Goal: Transaction & Acquisition: Purchase product/service

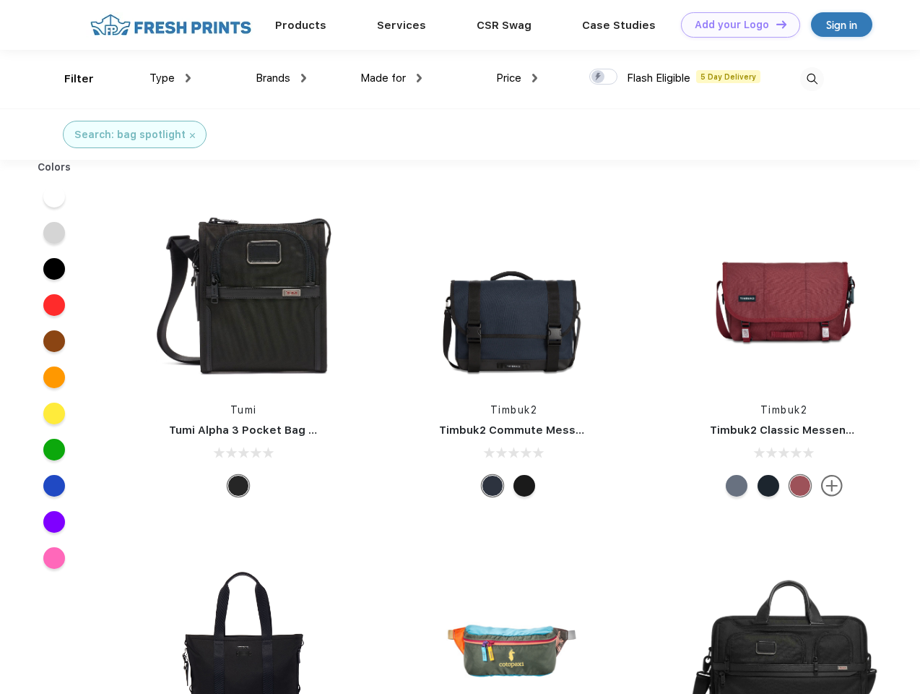
scroll to position [1, 0]
click at [736, 25] on link "Add your Logo Design Tool" at bounding box center [740, 24] width 119 height 25
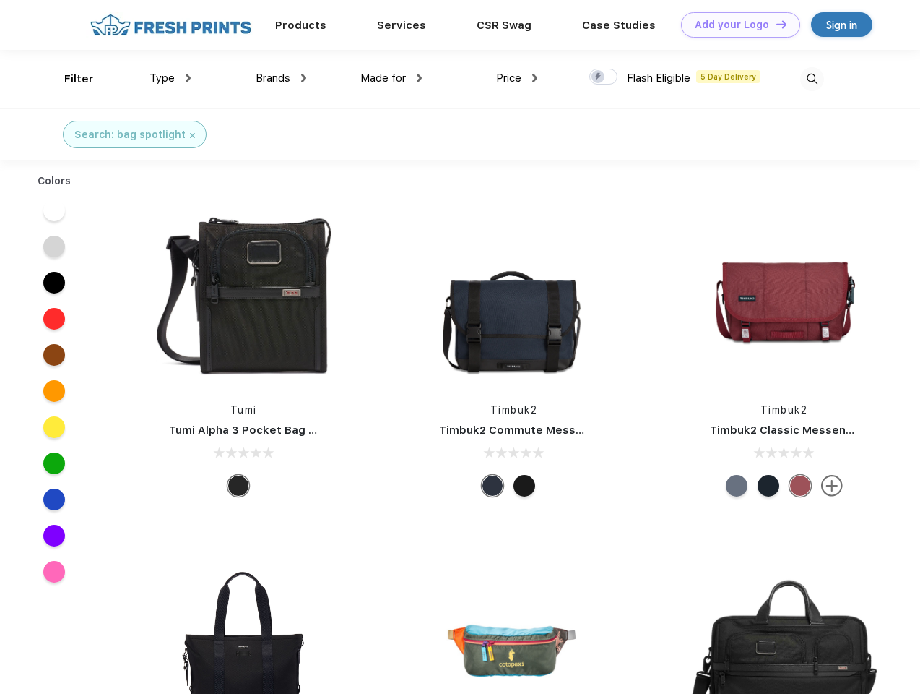
click at [0, 0] on div "Design Tool" at bounding box center [0, 0] width 0 height 0
click at [775, 24] on link "Add your Logo Design Tool" at bounding box center [740, 24] width 119 height 25
click at [69, 79] on div "Filter" at bounding box center [79, 79] width 30 height 17
click at [171, 78] on span "Type" at bounding box center [162, 78] width 25 height 13
click at [281, 78] on span "Brands" at bounding box center [273, 78] width 35 height 13
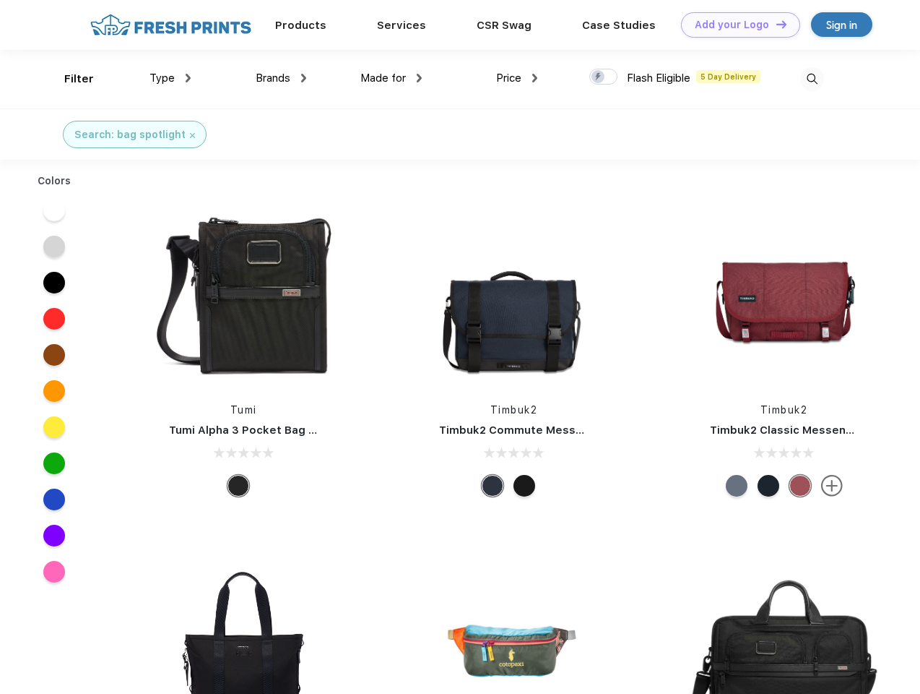
click at [392, 78] on span "Made for" at bounding box center [384, 78] width 46 height 13
click at [517, 78] on span "Price" at bounding box center [508, 78] width 25 height 13
click at [604, 77] on div at bounding box center [604, 77] width 28 height 16
click at [599, 77] on input "checkbox" at bounding box center [594, 72] width 9 height 9
click at [812, 79] on img at bounding box center [813, 79] width 24 height 24
